Goal: Information Seeking & Learning: Learn about a topic

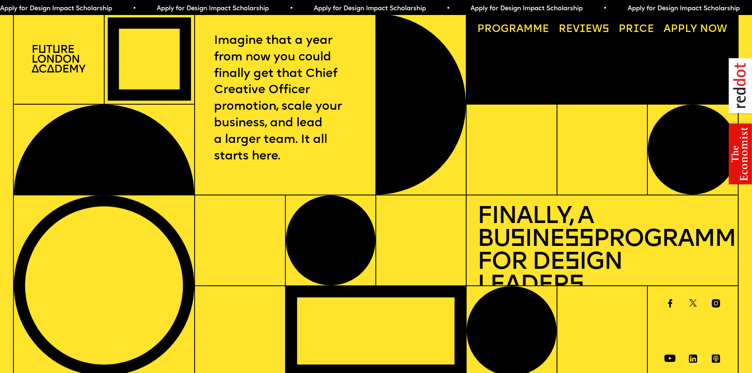
click at [515, 31] on link "Progr a mme" at bounding box center [513, 29] width 82 height 21
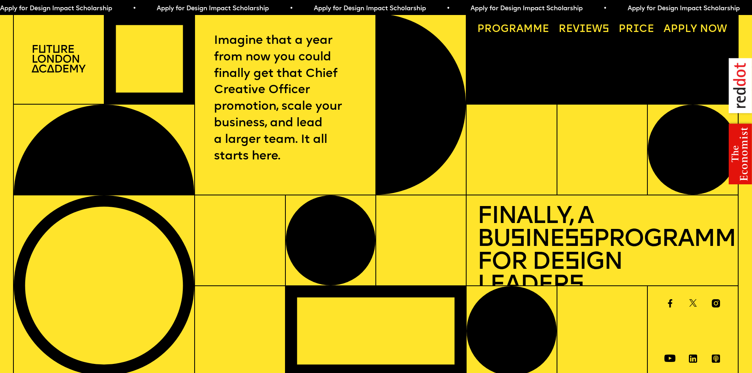
click at [634, 30] on link "Price" at bounding box center [637, 29] width 46 height 21
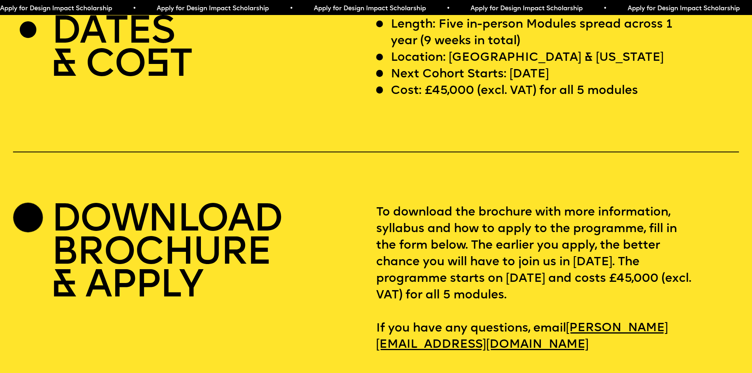
scroll to position [3117, 0]
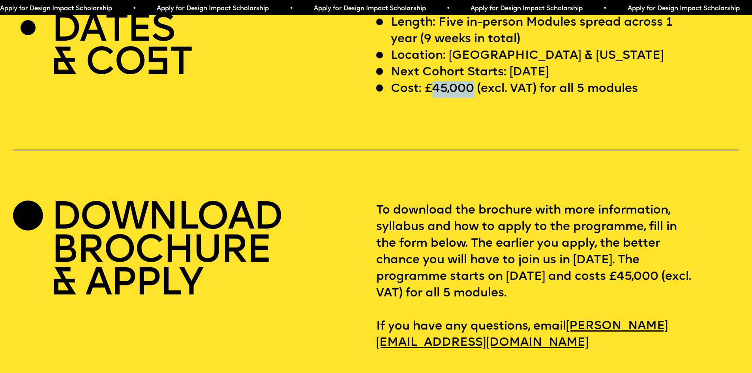
drag, startPoint x: 429, startPoint y: 115, endPoint x: 472, endPoint y: 119, distance: 43.6
click at [472, 98] on p "Cost: £45,000 (excl. VAT) for all 5 modules" at bounding box center [514, 89] width 247 height 17
click at [473, 98] on p "Cost: £45,000 (excl. VAT) for all 5 modules" at bounding box center [514, 89] width 247 height 17
drag, startPoint x: 430, startPoint y: 114, endPoint x: 477, endPoint y: 114, distance: 46.6
click at [477, 98] on p "Cost: £45,000 (excl. VAT) for all 5 modules" at bounding box center [514, 89] width 247 height 17
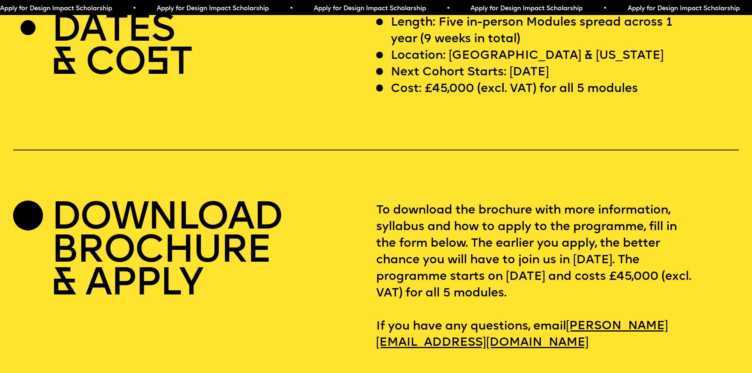
click at [643, 98] on div "Cost: £45,000 (excl. VAT) for all 5 modules" at bounding box center [535, 89] width 318 height 17
